Goal: Task Accomplishment & Management: Manage account settings

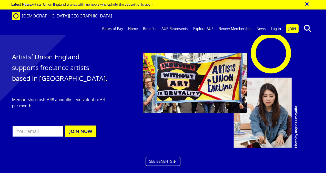
scroll to position [0, 1]
click at [275, 22] on link "Log in" at bounding box center [275, 28] width 15 height 13
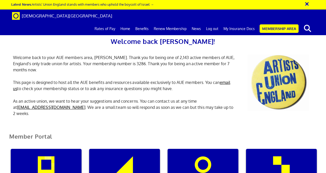
scroll to position [0, 2]
click at [198, 129] on div "Member Portal" at bounding box center [162, 138] width 315 height 20
click at [313, 47] on div "Welcome back Rob! Welcome back to your AUE members area, Rob. Thank you for bei…" at bounding box center [162, 70] width 307 height 105
click at [280, 24] on link "Membership Area" at bounding box center [279, 28] width 39 height 8
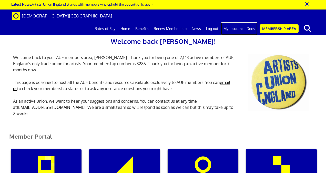
click at [235, 22] on link "My Insurance Docs" at bounding box center [239, 28] width 36 height 13
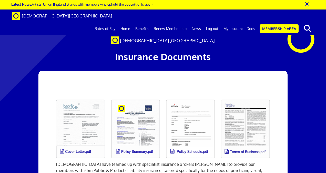
scroll to position [0, 1]
click at [73, 134] on link at bounding box center [80, 128] width 55 height 65
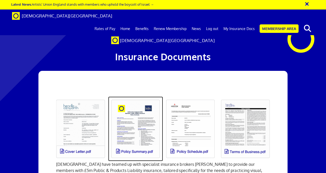
click at [126, 141] on link at bounding box center [135, 128] width 55 height 65
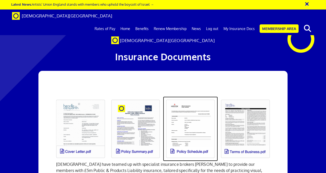
click at [177, 138] on link at bounding box center [190, 128] width 55 height 65
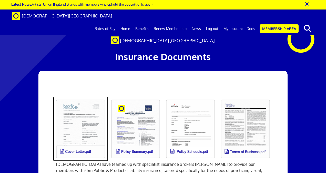
click at [83, 153] on link at bounding box center [80, 128] width 55 height 65
